Goal: Communication & Community: Ask a question

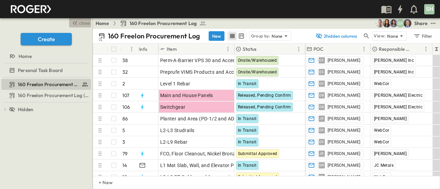
click at [78, 22] on icon "button" at bounding box center [75, 23] width 8 height 8
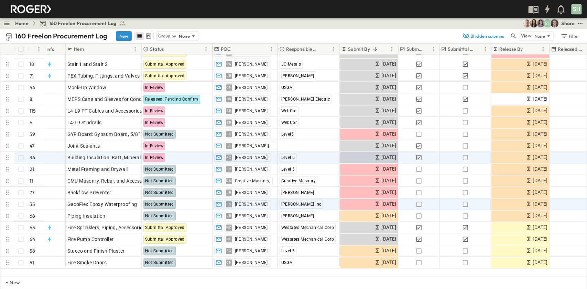
scroll to position [137, 0]
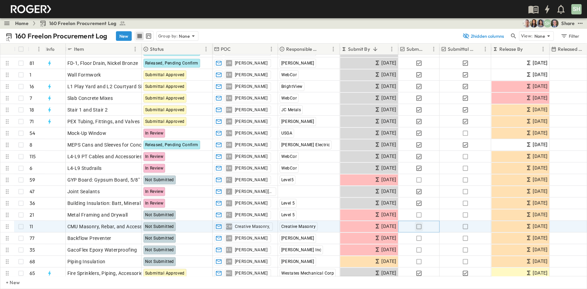
click at [419, 216] on icon "button" at bounding box center [418, 226] width 7 height 7
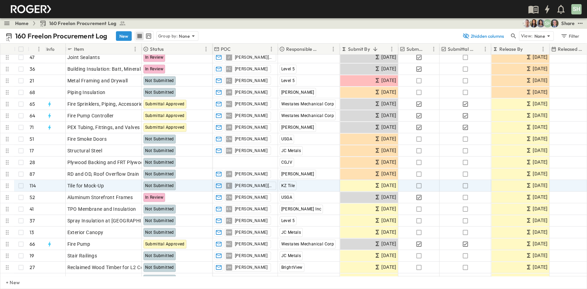
scroll to position [307, 0]
